Goal: Navigation & Orientation: Find specific page/section

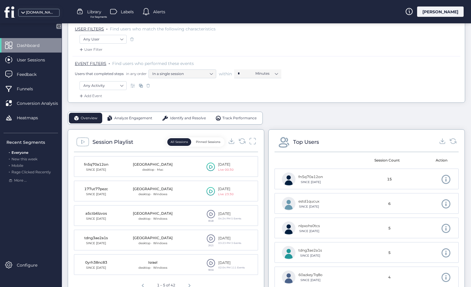
scroll to position [75, 0]
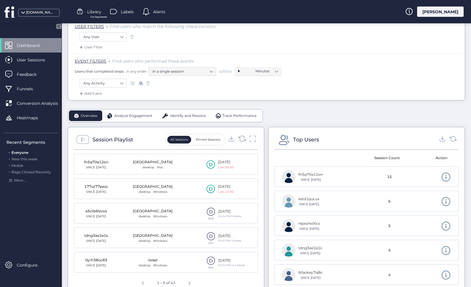
click at [241, 137] on icon at bounding box center [242, 138] width 8 height 8
click at [252, 137] on icon at bounding box center [253, 138] width 8 height 8
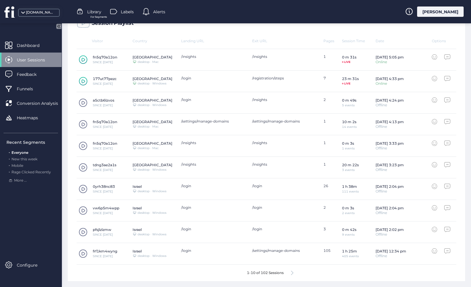
scroll to position [174, 0]
click at [293, 271] on icon at bounding box center [292, 273] width 2 height 4
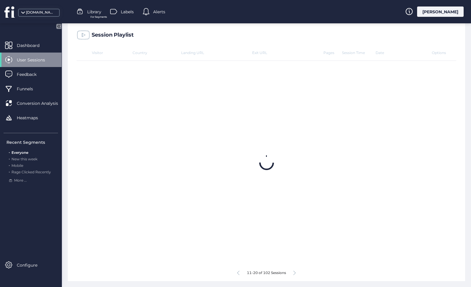
scroll to position [162, 0]
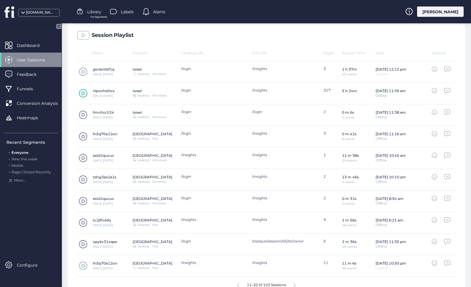
click at [82, 265] on span at bounding box center [83, 265] width 9 height 9
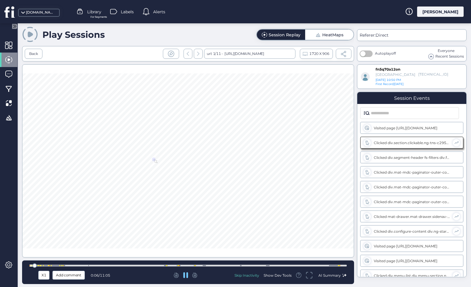
click at [177, 264] on div at bounding box center [187, 265] width 317 height 2
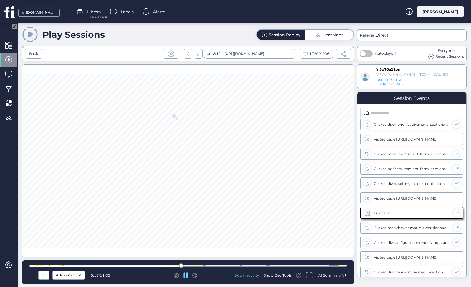
scroll to position [416, 0]
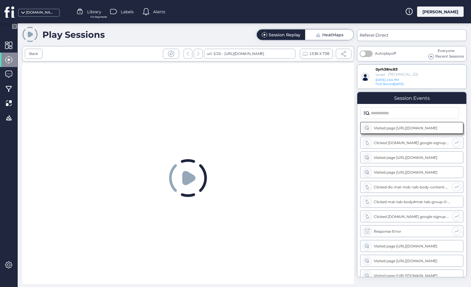
click at [214, 33] on div "Play Sessions Session Replay HeatMaps" at bounding box center [188, 34] width 332 height 17
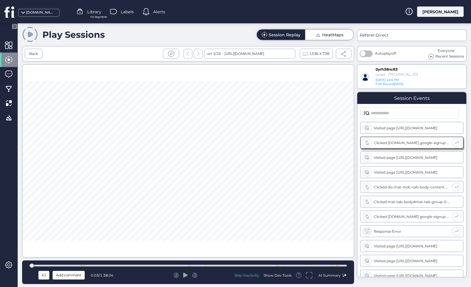
click at [187, 276] on icon at bounding box center [185, 274] width 5 height 5
click at [116, 266] on div at bounding box center [187, 265] width 317 height 2
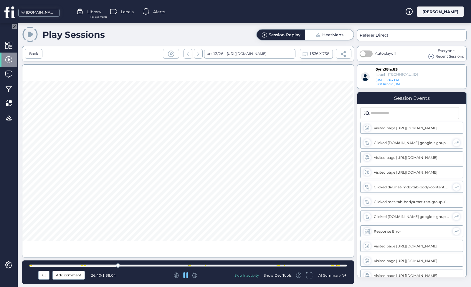
scroll to position [623, 0]
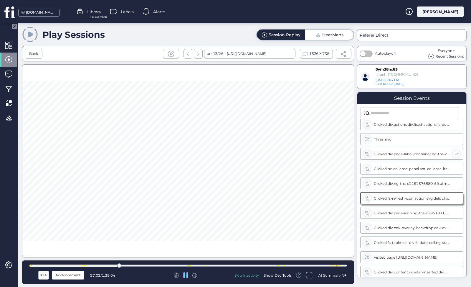
click at [188, 266] on div at bounding box center [187, 265] width 317 height 2
click at [201, 265] on div at bounding box center [187, 265] width 317 height 2
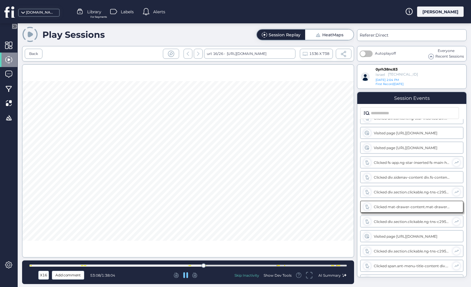
scroll to position [785, 0]
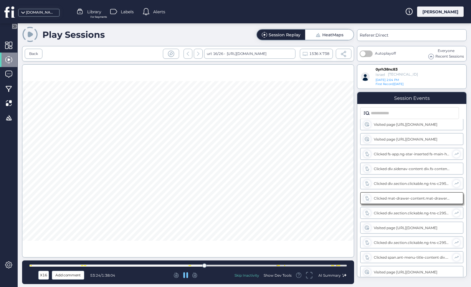
click at [223, 264] on div at bounding box center [187, 265] width 317 height 2
click at [308, 266] on div at bounding box center [187, 265] width 317 height 4
click at [340, 266] on div at bounding box center [187, 265] width 317 height 2
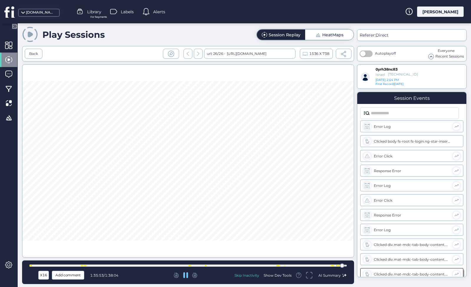
scroll to position [2053, 0]
click at [195, 264] on div at bounding box center [187, 265] width 317 height 4
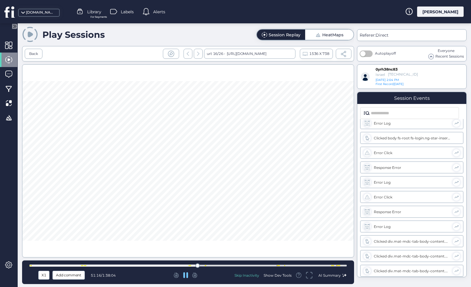
scroll to position [785, 0]
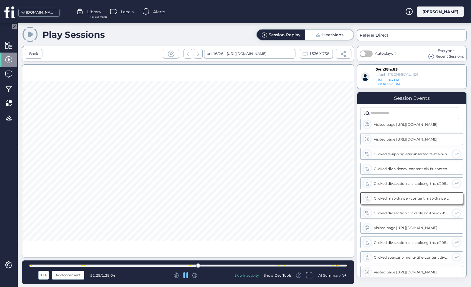
click at [186, 275] on icon at bounding box center [185, 275] width 5 height 6
click at [34, 52] on div "Back" at bounding box center [33, 54] width 9 height 6
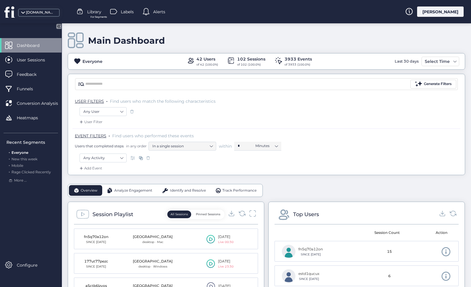
click at [153, 192] on div "Analyze Engagement" at bounding box center [129, 190] width 55 height 11
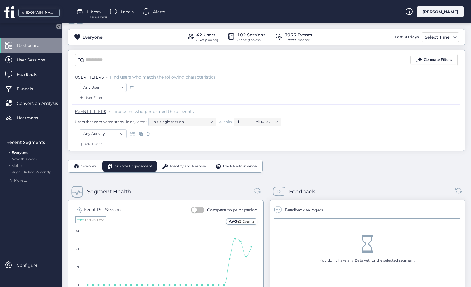
scroll to position [23, 0]
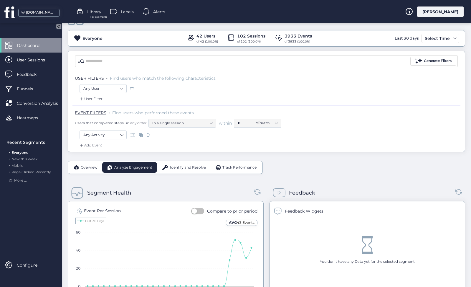
click at [223, 169] on span "Track Performance" at bounding box center [240, 167] width 34 height 6
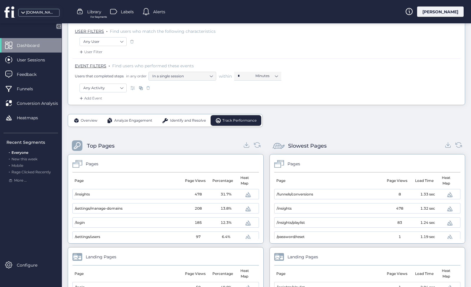
scroll to position [70, 0]
click at [177, 124] on div "Identify and Resolve" at bounding box center [184, 120] width 54 height 11
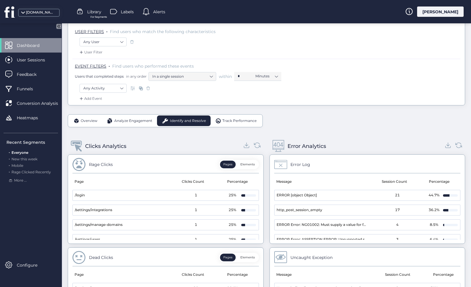
click at [153, 124] on div "Analyze Engagement" at bounding box center [129, 120] width 55 height 11
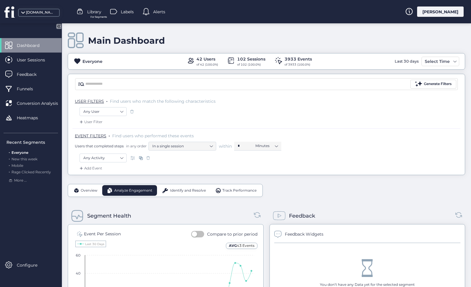
scroll to position [0, 0]
click at [95, 186] on div "Overview" at bounding box center [85, 190] width 33 height 11
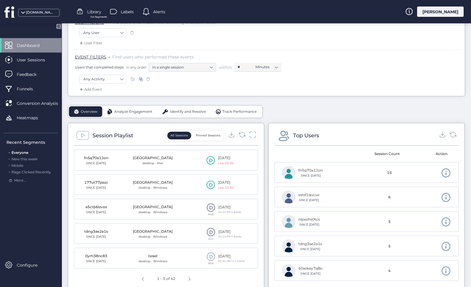
scroll to position [83, 0]
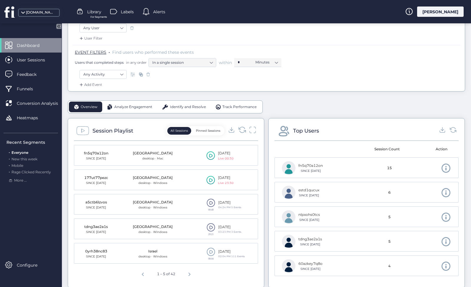
click at [242, 131] on icon at bounding box center [242, 130] width 8 height 8
click at [250, 131] on icon at bounding box center [253, 130] width 8 height 8
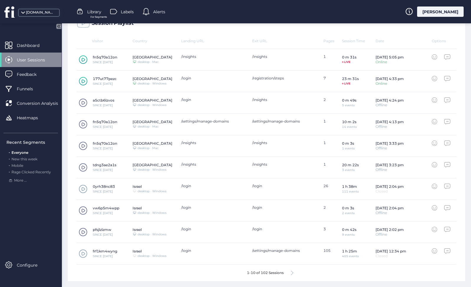
scroll to position [174, 0]
click at [83, 255] on span at bounding box center [83, 253] width 9 height 9
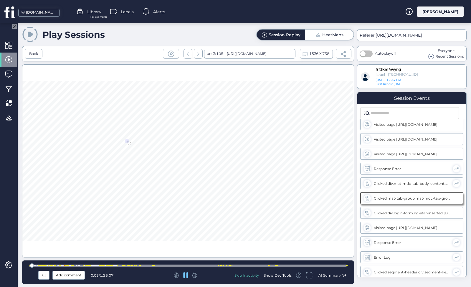
scroll to position [18, 0]
click at [82, 265] on div at bounding box center [187, 265] width 317 height 2
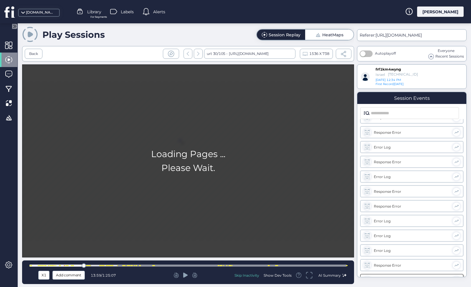
scroll to position [2421, 0]
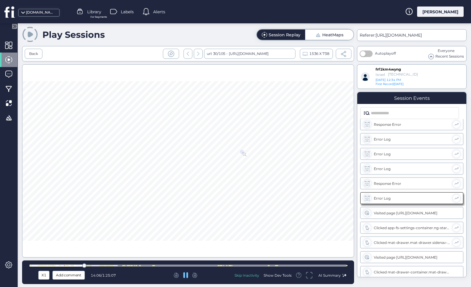
click at [108, 265] on div at bounding box center [107, 265] width 1 height 1
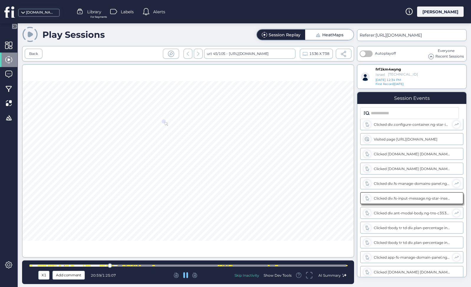
click at [127, 264] on div at bounding box center [187, 265] width 317 height 2
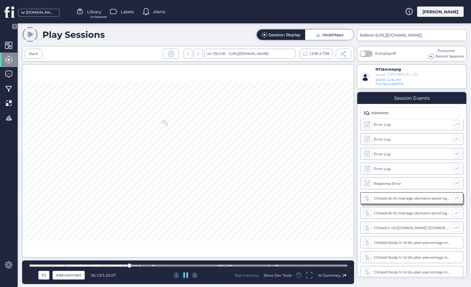
click at [142, 265] on div at bounding box center [187, 265] width 317 height 2
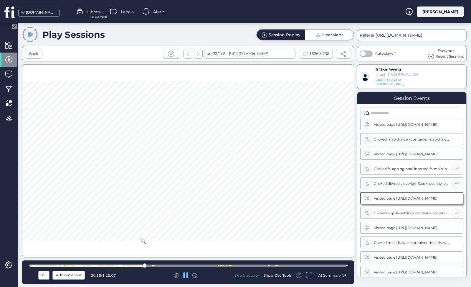
click at [160, 266] on div at bounding box center [187, 265] width 317 height 2
click at [191, 266] on div at bounding box center [187, 265] width 317 height 4
click at [233, 266] on div at bounding box center [187, 265] width 317 height 4
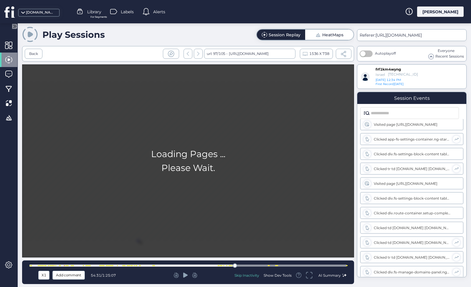
scroll to position [6798, 0]
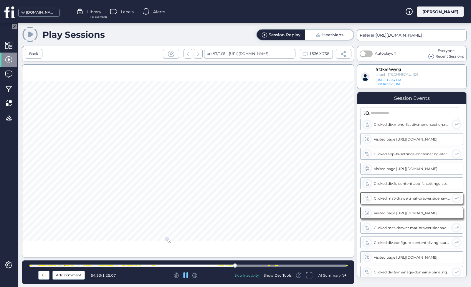
click at [272, 265] on div at bounding box center [187, 265] width 317 height 2
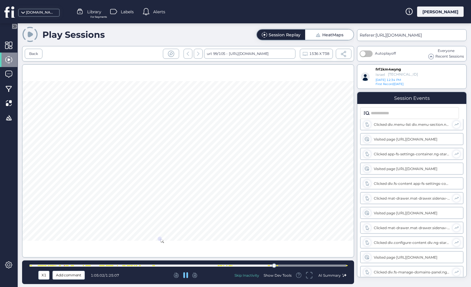
scroll to position [6960, 0]
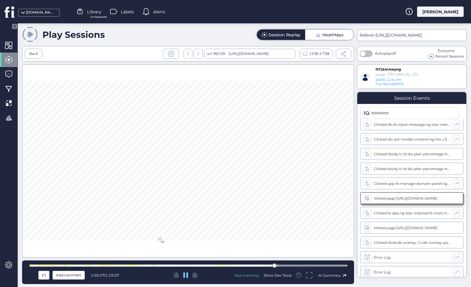
click at [292, 264] on div at bounding box center [187, 265] width 317 height 2
